Goal: Transaction & Acquisition: Purchase product/service

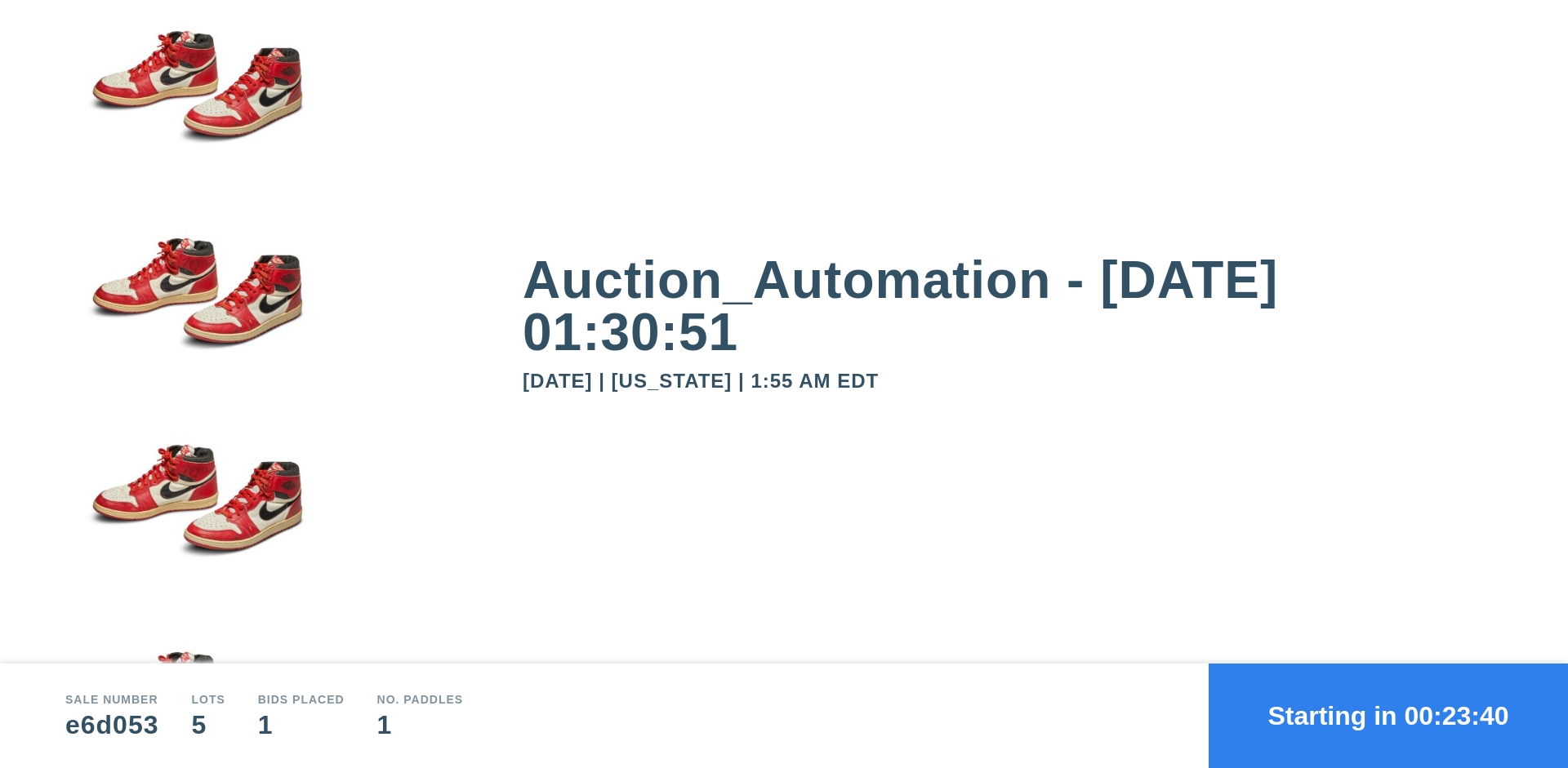
click at [1388, 716] on button "Starting in 00:23:40" at bounding box center [1388, 715] width 359 height 105
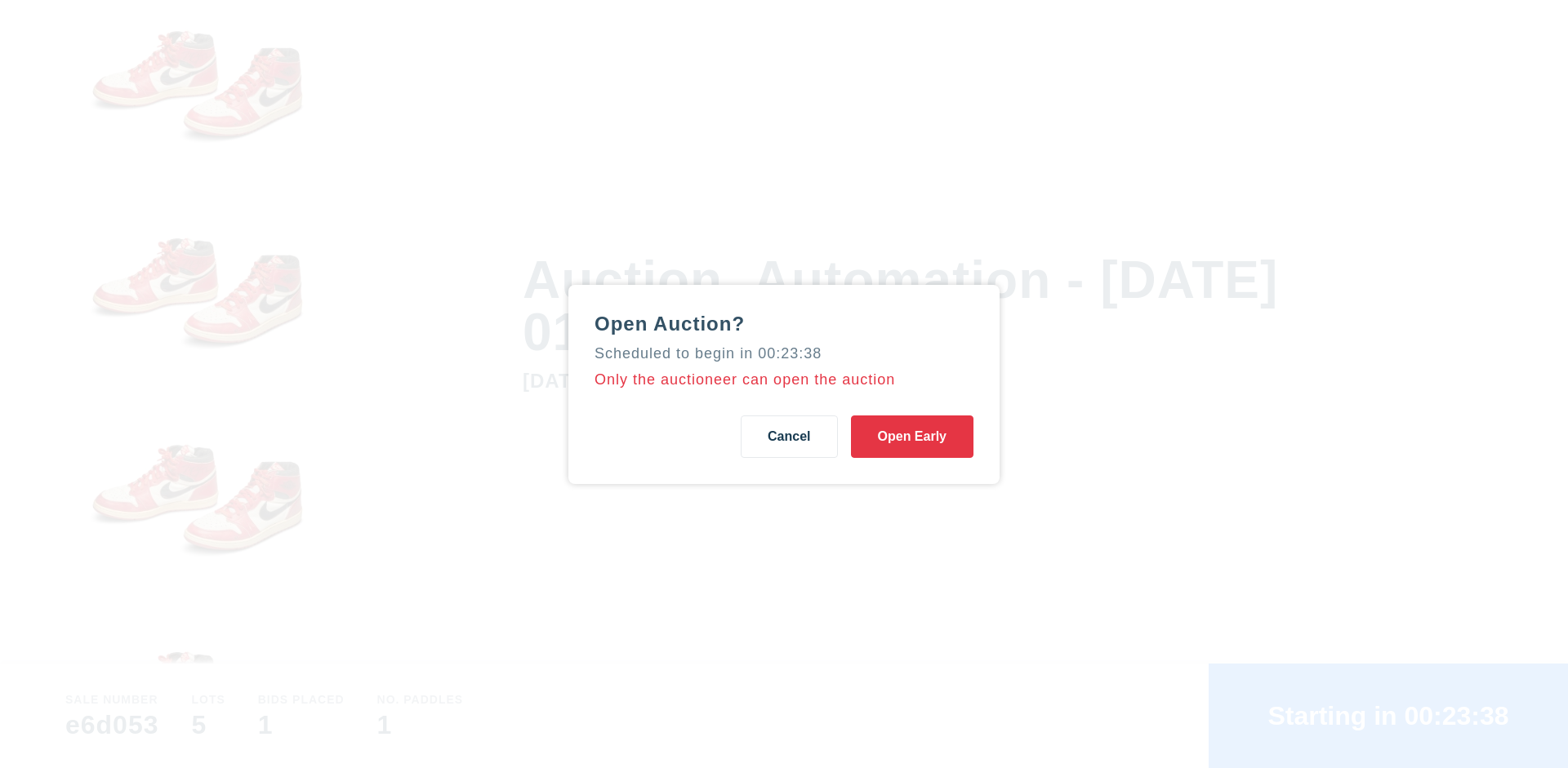
click at [912, 436] on button "Open Early" at bounding box center [912, 437] width 123 height 43
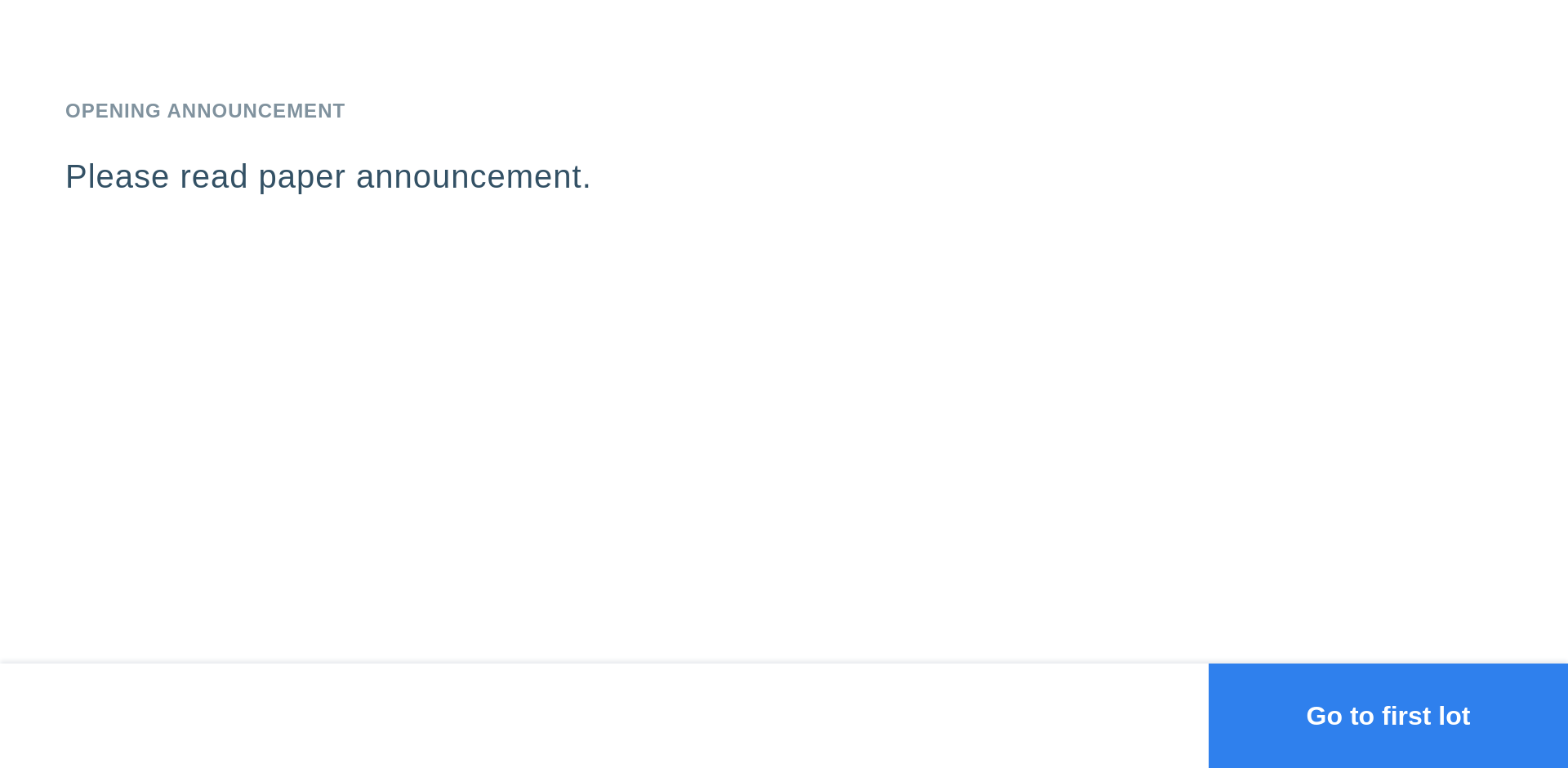
click at [1388, 716] on button "Go to first lot" at bounding box center [1388, 715] width 359 height 105
